Goal: Transaction & Acquisition: Purchase product/service

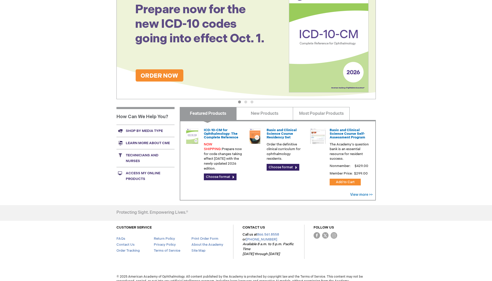
scroll to position [85, 0]
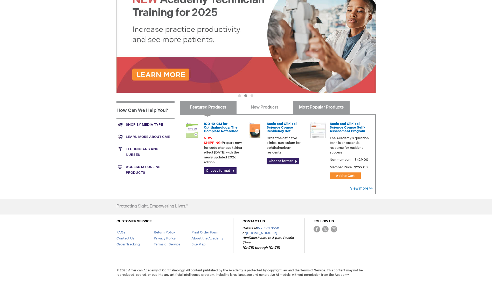
click at [318, 106] on link "Most Popular Products" at bounding box center [321, 107] width 57 height 13
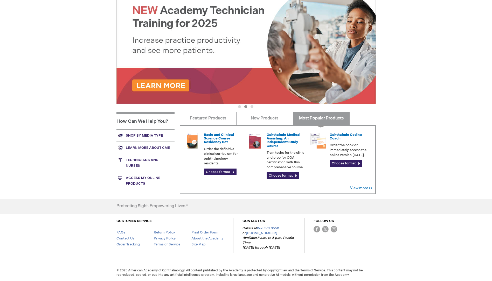
scroll to position [74, 0]
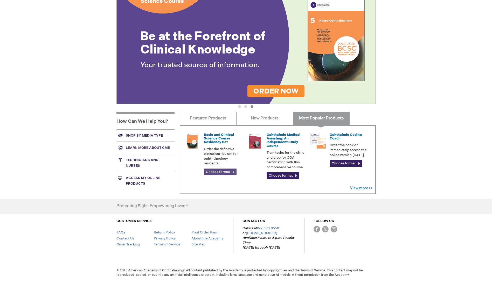
click at [219, 174] on link "Choose format" at bounding box center [220, 171] width 33 height 7
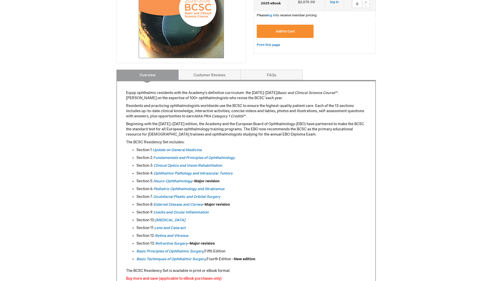
scroll to position [156, 0]
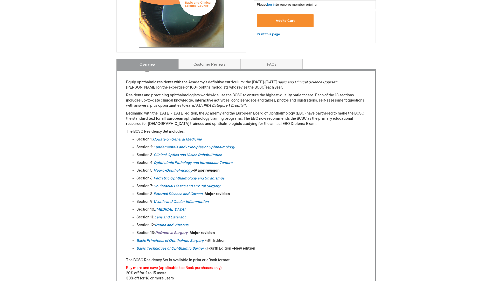
click at [178, 232] on em "Refractive Surgery" at bounding box center [171, 232] width 32 height 4
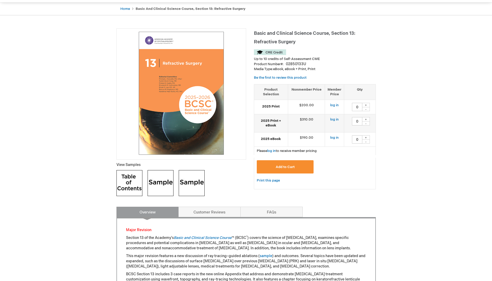
scroll to position [52, 0]
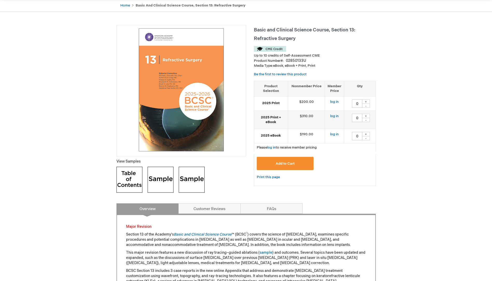
click at [368, 101] on div "+" at bounding box center [366, 101] width 8 height 4
type input "1"
click at [294, 164] on span "Add to Cart" at bounding box center [285, 163] width 19 height 4
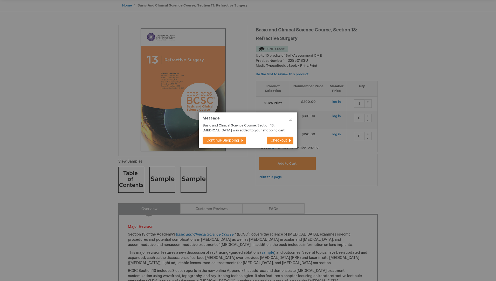
click at [233, 142] on span "Continue Shopping" at bounding box center [222, 140] width 33 height 4
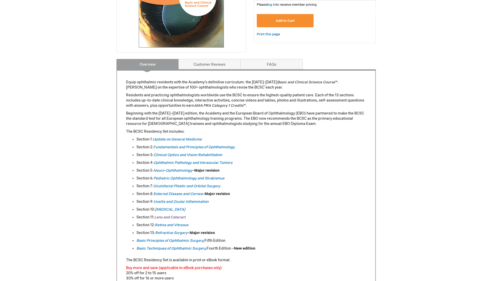
click at [177, 216] on em "Lens and Cataract" at bounding box center [169, 217] width 31 height 4
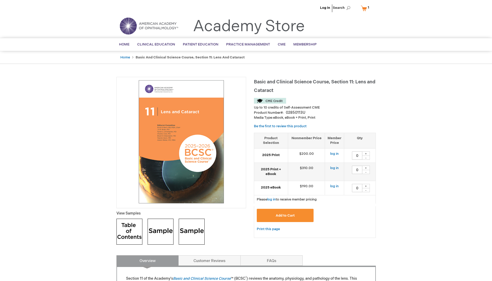
click at [368, 153] on div "+" at bounding box center [366, 153] width 8 height 4
type input "1"
click at [271, 214] on button "Add to Cart" at bounding box center [285, 215] width 57 height 13
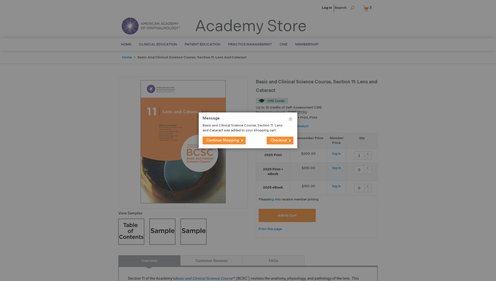
click at [227, 142] on span "Continue Shopping" at bounding box center [222, 140] width 33 height 4
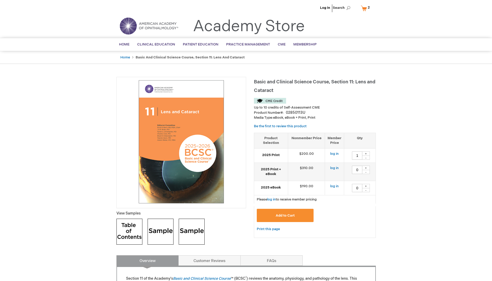
click at [365, 9] on link "My Cart 2 2 items" at bounding box center [366, 8] width 13 height 9
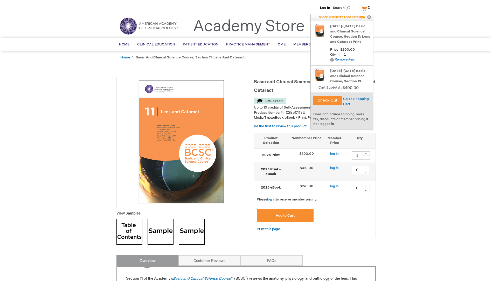
click at [327, 98] on button "Check Out" at bounding box center [327, 100] width 29 height 8
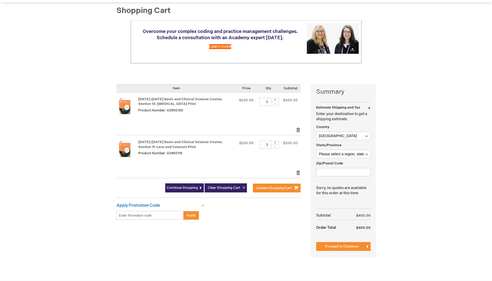
scroll to position [52, 0]
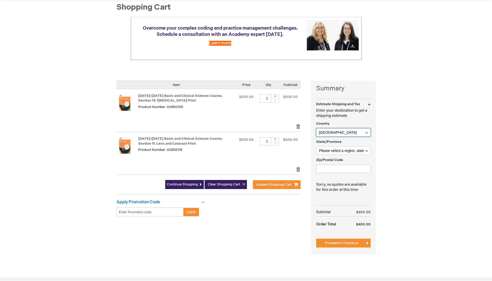
click at [330, 130] on select "Afghanistan Åland Islands Albania Algeria American Samoa Andorra Angola Anguill…" at bounding box center [343, 132] width 54 height 8
select select "NL"
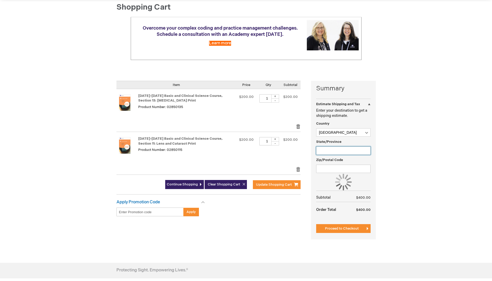
click at [332, 151] on input "State/Province" at bounding box center [343, 150] width 54 height 8
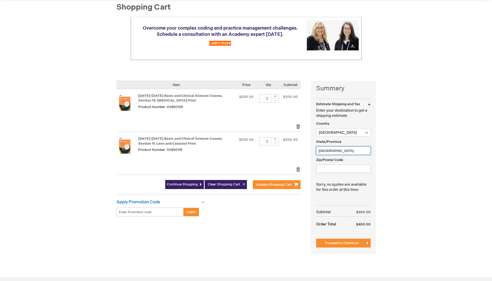
type input "Noord-Brabant"
click at [330, 173] on input "Zip/Postal Code" at bounding box center [343, 168] width 54 height 8
type input "4873 HH"
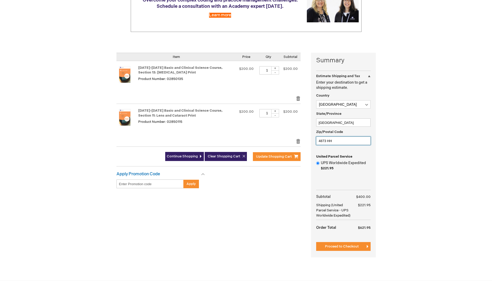
scroll to position [0, 0]
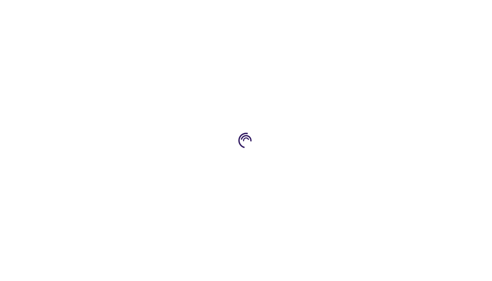
type input "0"
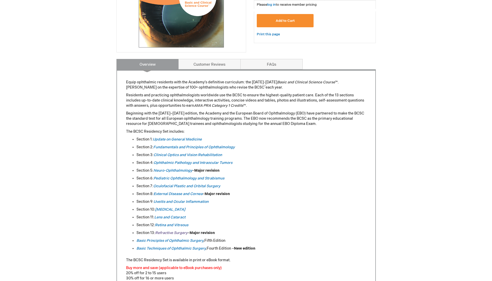
click at [164, 231] on em "Refractive Surgery" at bounding box center [171, 232] width 32 height 4
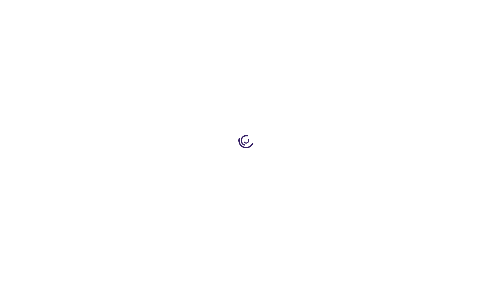
type input "0"
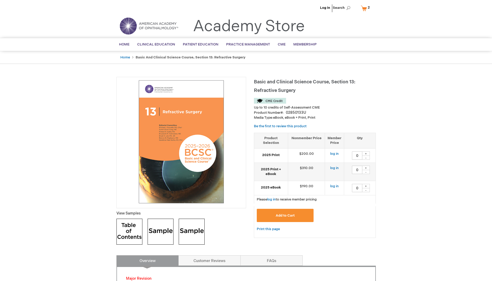
click at [365, 185] on div "+" at bounding box center [366, 186] width 8 height 4
type input "1"
click at [296, 213] on button "Add to Cart" at bounding box center [285, 215] width 57 height 13
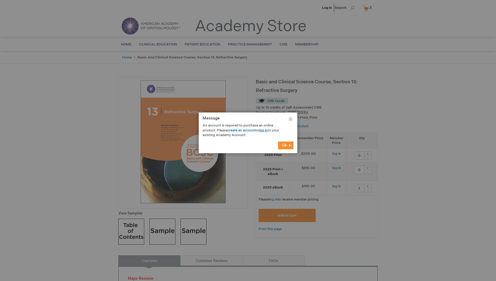
click at [264, 130] on link "log in" at bounding box center [263, 130] width 9 height 4
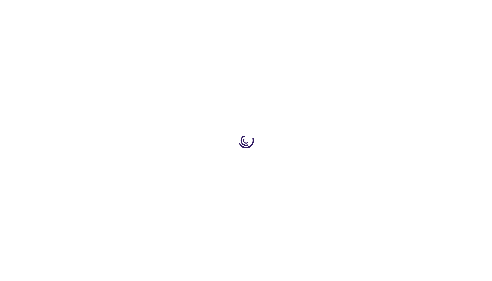
type input "0"
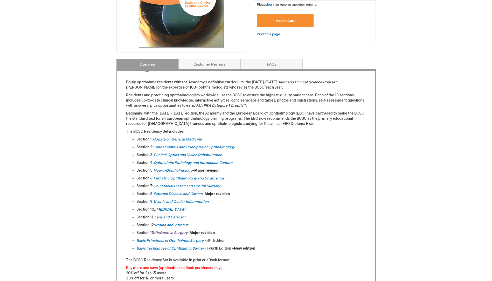
click at [170, 231] on em "Refractive Surgery" at bounding box center [171, 232] width 32 height 4
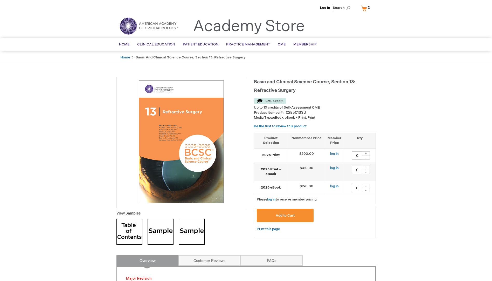
click at [367, 186] on div "+" at bounding box center [366, 186] width 8 height 4
type input "1"
click at [284, 215] on span "Add to Cart" at bounding box center [285, 215] width 19 height 4
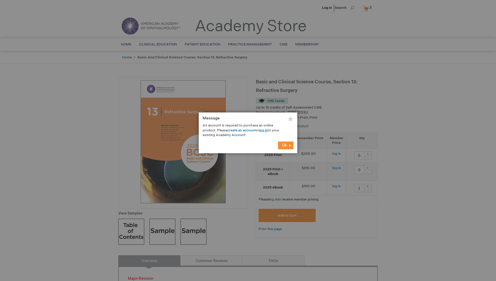
click at [263, 129] on link "log in" at bounding box center [263, 130] width 9 height 4
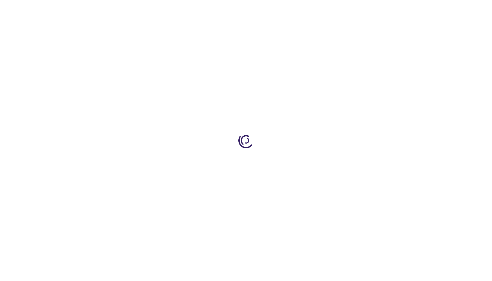
type input "0"
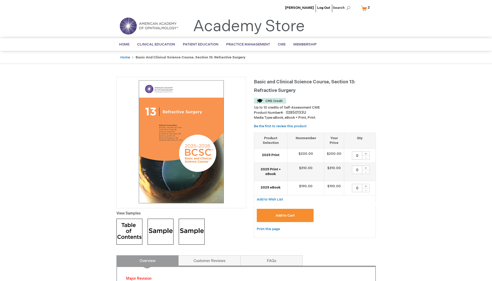
click at [294, 217] on button "Add to Cart" at bounding box center [285, 215] width 57 height 13
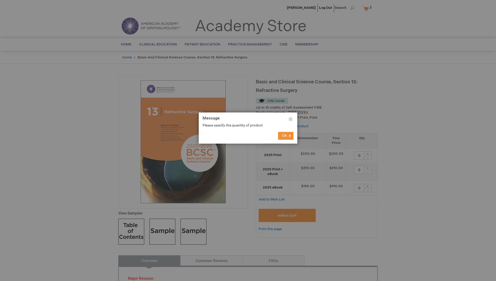
click at [286, 139] on button "Ok" at bounding box center [285, 136] width 15 height 8
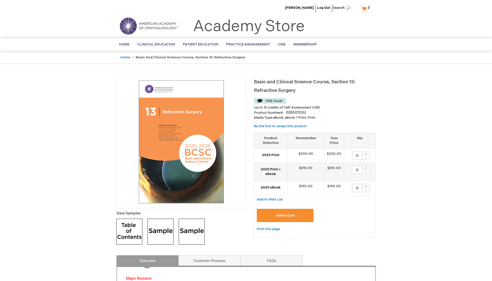
click at [369, 186] on div "+" at bounding box center [366, 186] width 8 height 4
type input "1"
click at [295, 219] on button "Add to Cart" at bounding box center [285, 215] width 57 height 13
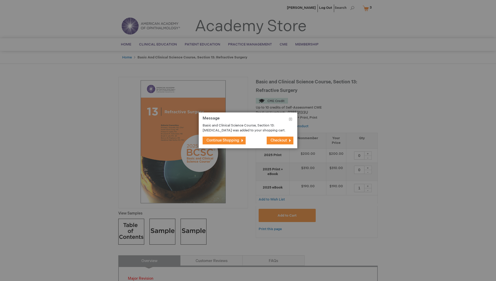
click at [272, 142] on span "Checkout" at bounding box center [278, 140] width 16 height 4
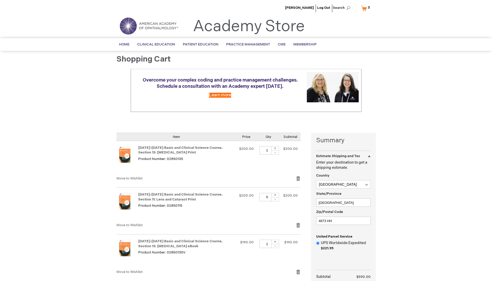
select select "NL"
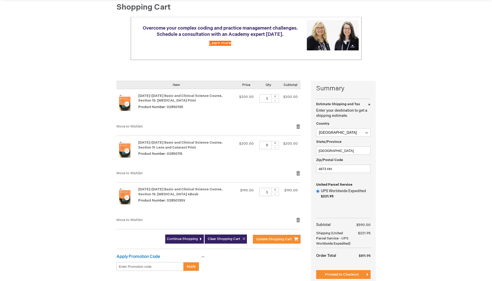
click at [275, 100] on div "-" at bounding box center [275, 100] width 8 height 4
type input "0"
click at [282, 242] on button "Update Shopping Cart" at bounding box center [277, 238] width 48 height 9
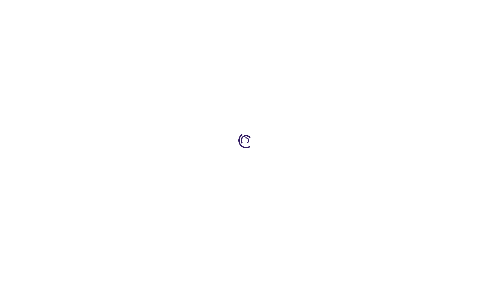
select select "NL"
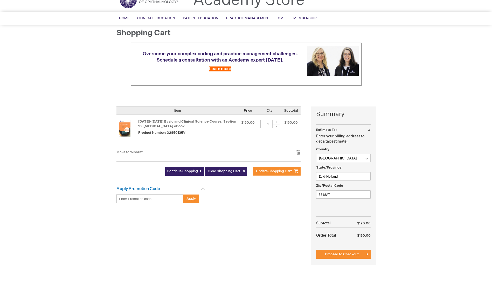
scroll to position [52, 0]
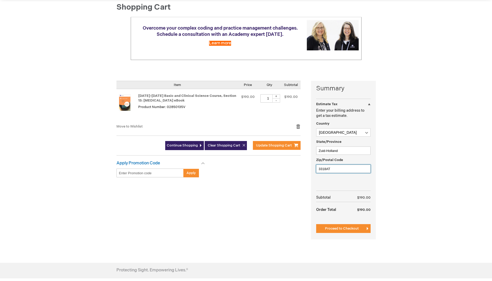
click at [332, 171] on input "3318AT" at bounding box center [343, 168] width 54 height 8
drag, startPoint x: 341, startPoint y: 150, endPoint x: 247, endPoint y: 156, distance: 94.6
click at [247, 156] on div "Summary Estimate Tax Estimate Tax Enter your billing address to get a tax estim…" at bounding box center [245, 163] width 259 height 165
click at [336, 149] on input "Noord-Brabent" at bounding box center [343, 150] width 54 height 8
type input "Noord-Brabant"
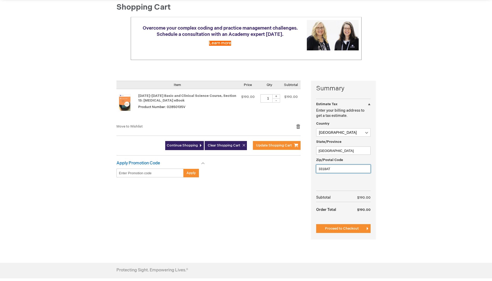
drag, startPoint x: 334, startPoint y: 169, endPoint x: 209, endPoint y: 170, distance: 125.5
click at [209, 170] on div "Summary Estimate Tax Estimate Tax Enter your billing address to get a tax estim…" at bounding box center [245, 163] width 259 height 165
type input "4873hh"
click at [342, 228] on span "Proceed to Checkout" at bounding box center [342, 228] width 34 height 4
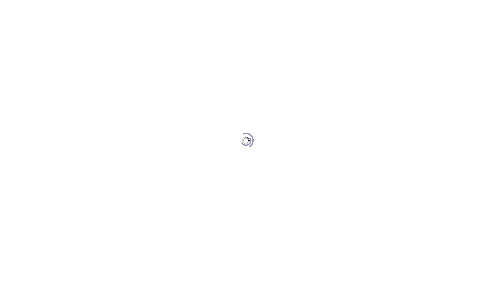
scroll to position [71, 0]
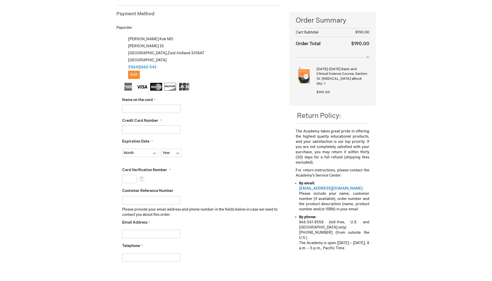
click at [128, 110] on input "Name on the card" at bounding box center [151, 109] width 58 height 8
type input "R.G.W. Kok"
type input "5313990090389456"
select select "2"
select select "2029"
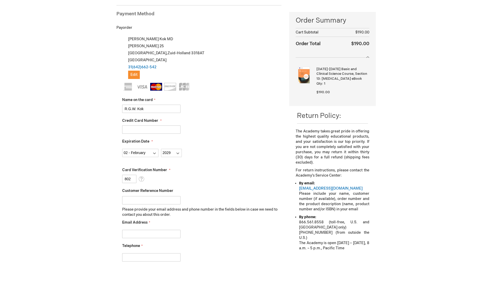
type input "802"
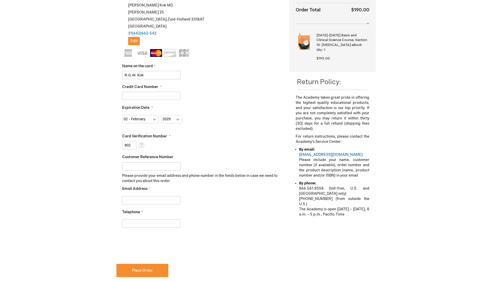
scroll to position [123, 0]
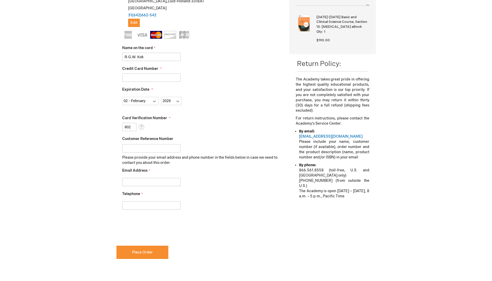
click at [130, 181] on input "Email Address" at bounding box center [151, 182] width 58 height 8
type input "r.g.w.kok@gmail.com"
type input "0642662542"
checkbox input "true"
click at [149, 254] on button "Place Order" at bounding box center [142, 251] width 52 height 13
